Goal: Register for event/course

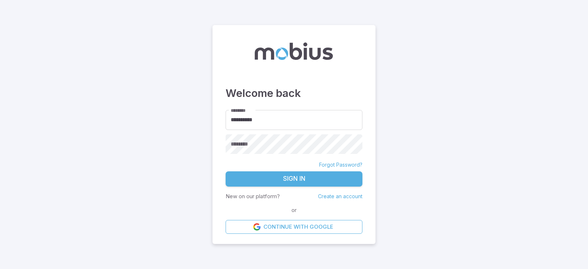
type input "**********"
click at [258, 178] on button "Sign In" at bounding box center [293, 179] width 137 height 15
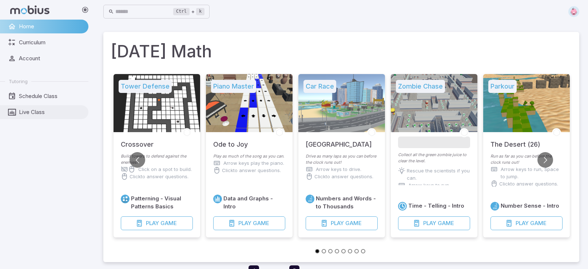
click at [41, 113] on span "Live Class" at bounding box center [51, 112] width 64 height 8
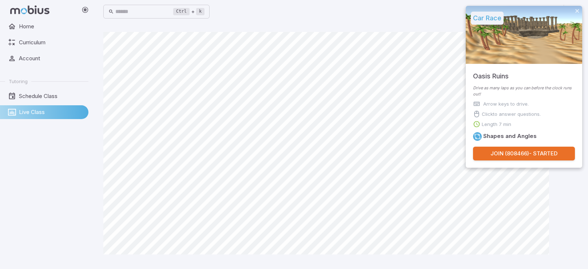
click at [524, 155] on button "Join ( 808466 ) - Started" at bounding box center [524, 154] width 102 height 14
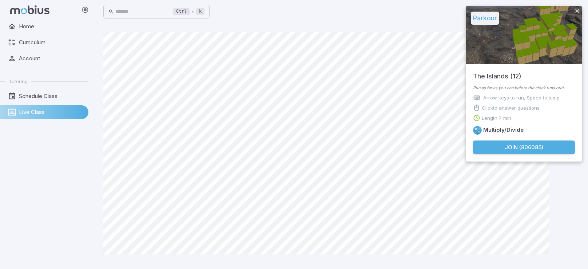
click at [506, 145] on button "Join ( 806085 )" at bounding box center [524, 148] width 102 height 14
click at [505, 148] on button "Join ( 806085 )" at bounding box center [524, 148] width 102 height 14
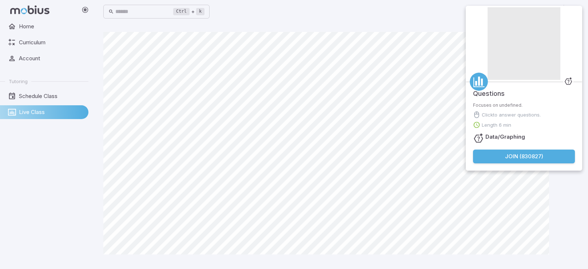
click at [537, 157] on button "Join ( 830827 )" at bounding box center [524, 157] width 102 height 14
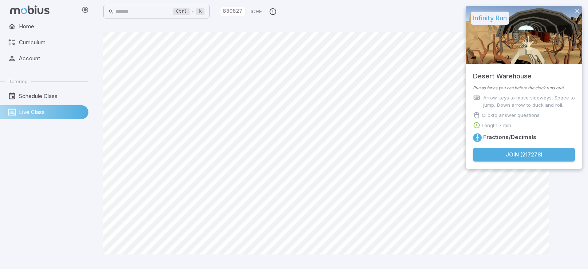
click at [534, 154] on button "Join ( 217278 )" at bounding box center [524, 155] width 102 height 14
click at [512, 152] on button "Join ( 217278 )" at bounding box center [524, 155] width 102 height 14
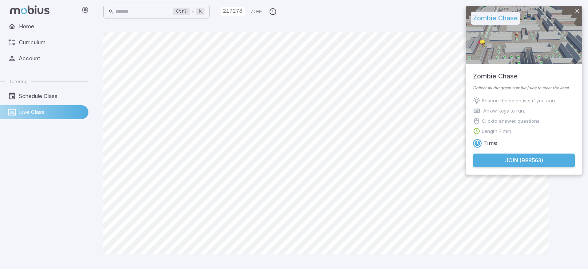
click at [510, 159] on button "Join ( 988563 )" at bounding box center [524, 161] width 102 height 14
